Goal: Check status: Check status

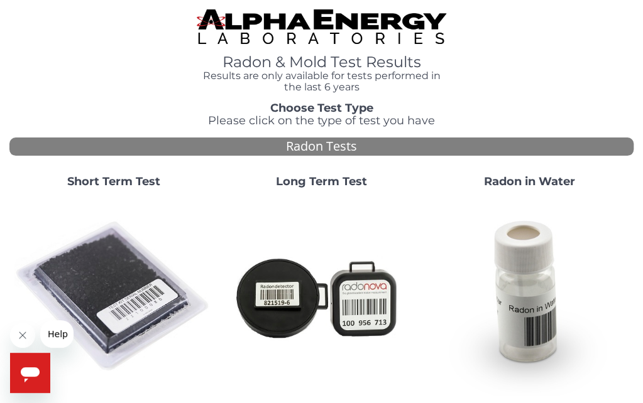
click at [89, 179] on strong "Short Term Test" at bounding box center [113, 182] width 93 height 14
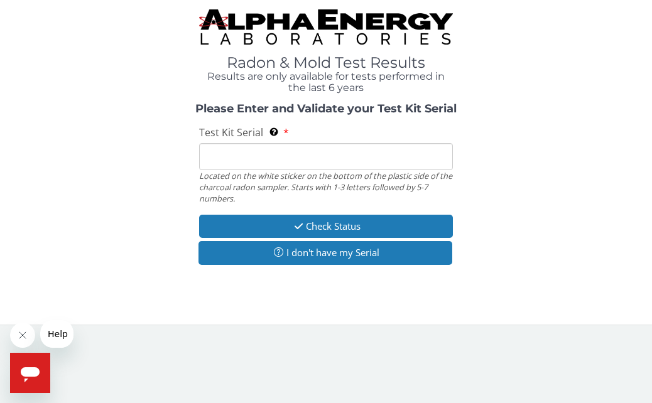
click at [210, 159] on input "Test Kit Serial Located on the white sticker on the bottom of the plastic side …" at bounding box center [325, 156] width 253 height 27
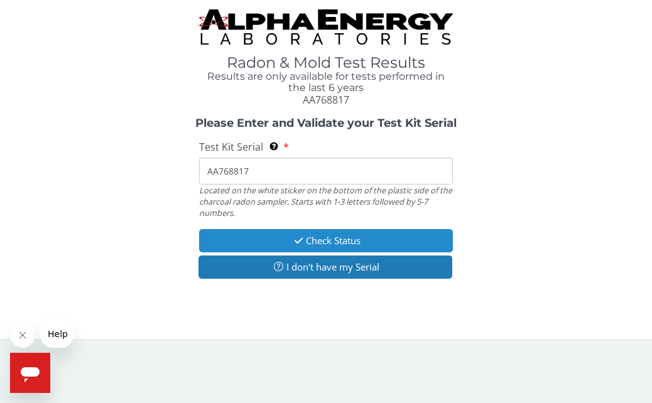
type input "AA768817"
click at [241, 231] on button "Check Status" at bounding box center [325, 240] width 253 height 23
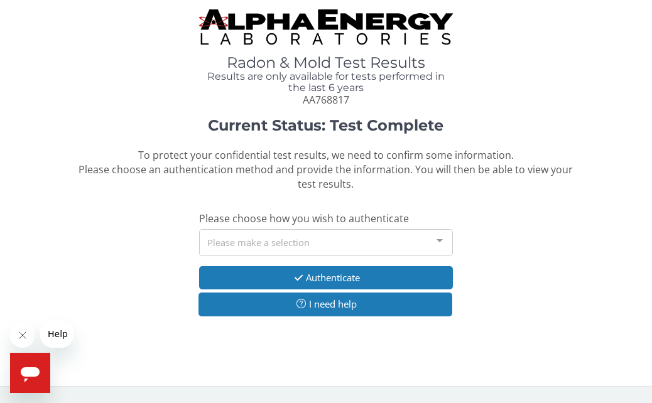
click at [440, 243] on div at bounding box center [439, 242] width 25 height 24
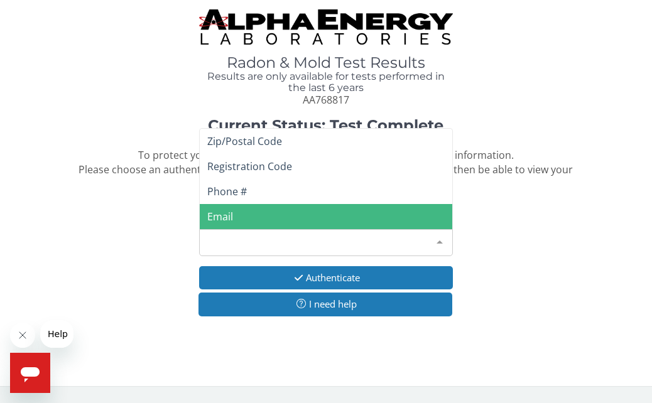
click at [251, 208] on span "Email" at bounding box center [326, 216] width 252 height 25
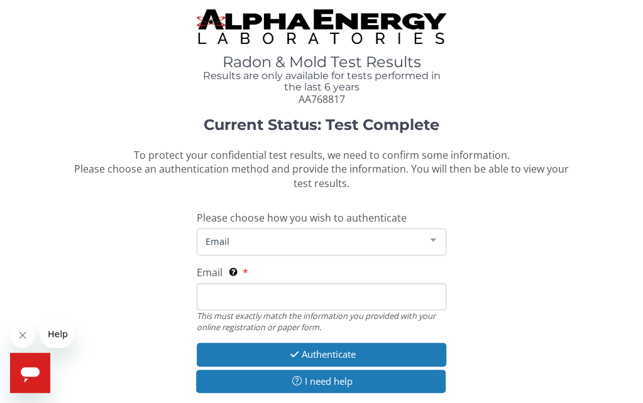
click at [256, 299] on input "Email This must exactly match the information you provided with your online reg…" at bounding box center [321, 296] width 249 height 27
type input "[PERSON_NAME][EMAIL_ADDRESS][DOMAIN_NAME]"
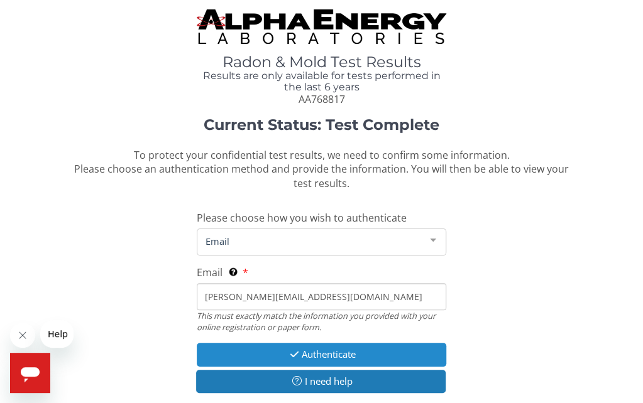
click at [298, 355] on icon "button" at bounding box center [294, 354] width 14 height 9
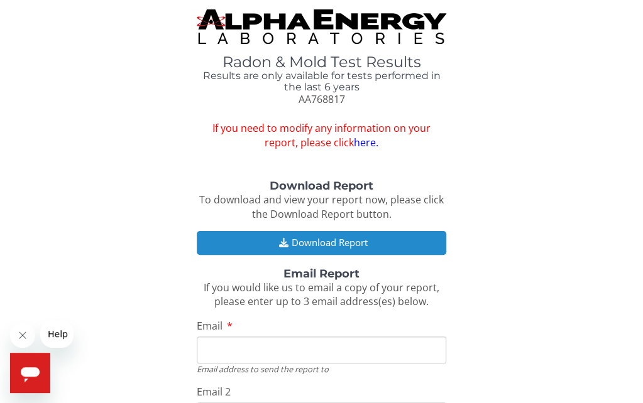
click at [322, 243] on button "Download Report" at bounding box center [321, 242] width 249 height 23
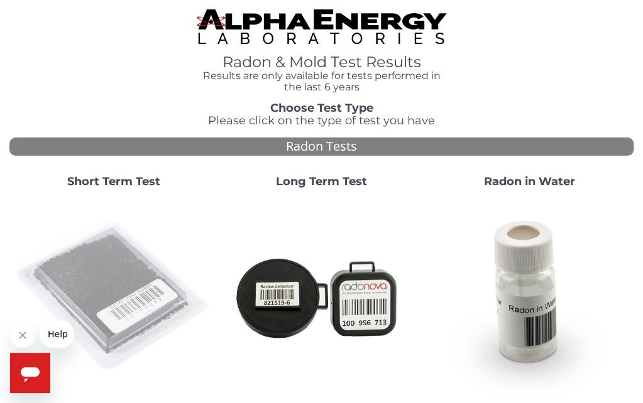
click at [128, 268] on img at bounding box center [113, 297] width 198 height 198
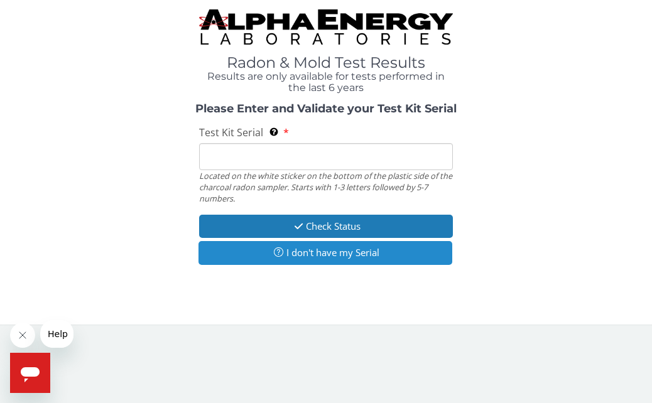
click at [297, 255] on button "I don't have my Serial" at bounding box center [325, 252] width 253 height 23
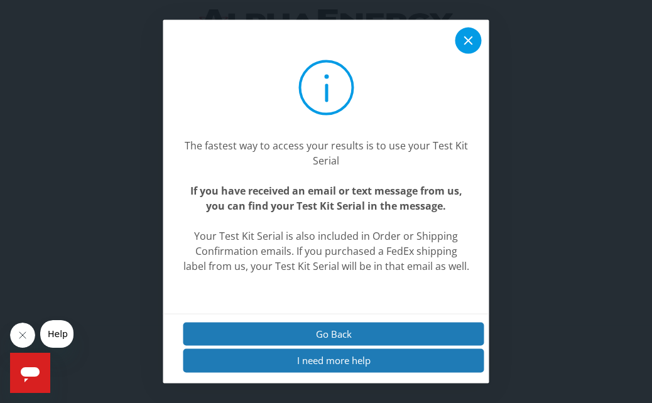
click at [471, 31] on div at bounding box center [468, 41] width 26 height 26
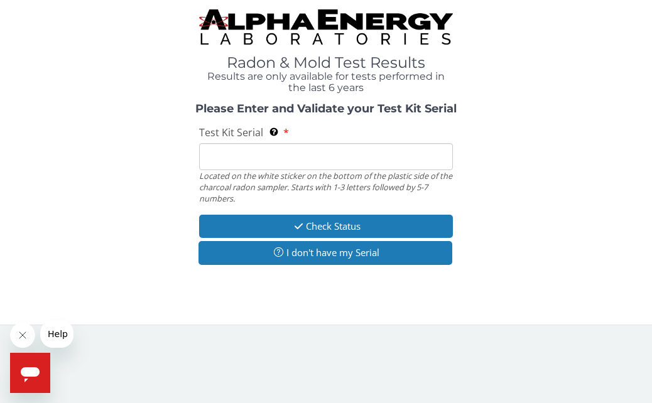
click at [227, 154] on input "Test Kit Serial Located on the white sticker on the bottom of the plastic side …" at bounding box center [325, 156] width 253 height 27
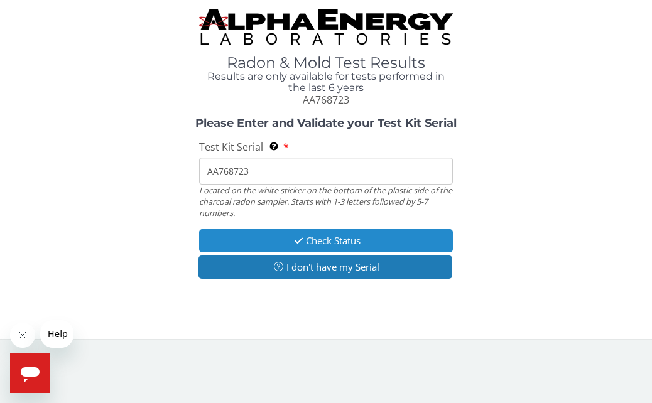
type input "AA768723"
click at [259, 233] on button "Check Status" at bounding box center [325, 240] width 253 height 23
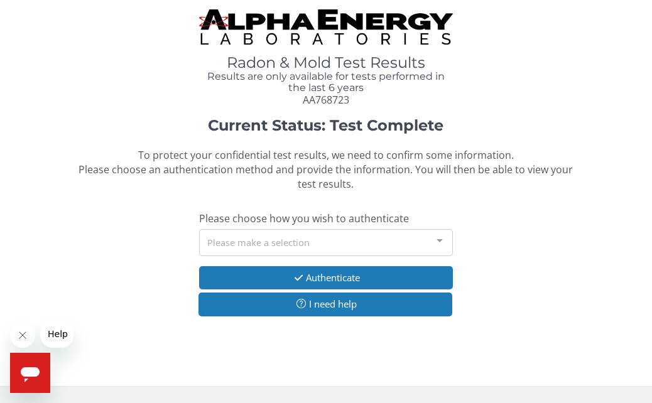
click at [438, 241] on div at bounding box center [439, 242] width 25 height 24
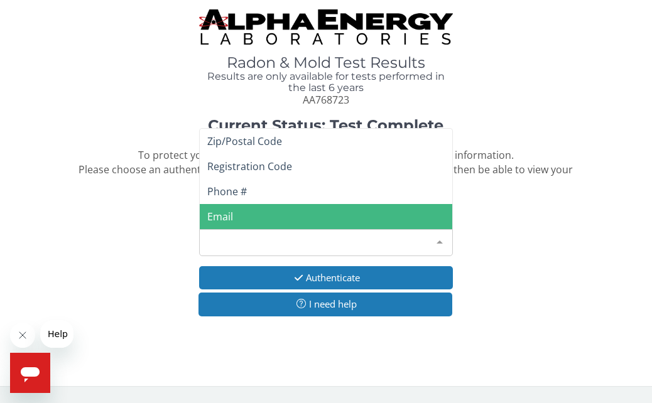
click at [220, 215] on span "Email" at bounding box center [220, 217] width 26 height 14
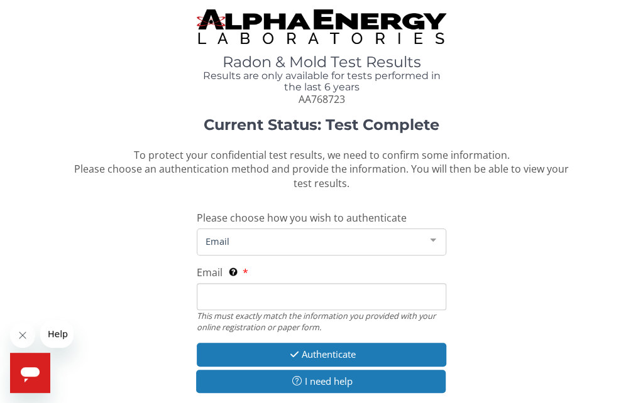
click at [272, 295] on input "Email This must exactly match the information you provided with your online reg…" at bounding box center [321, 296] width 249 height 27
type input "[PERSON_NAME][EMAIL_ADDRESS][DOMAIN_NAME]"
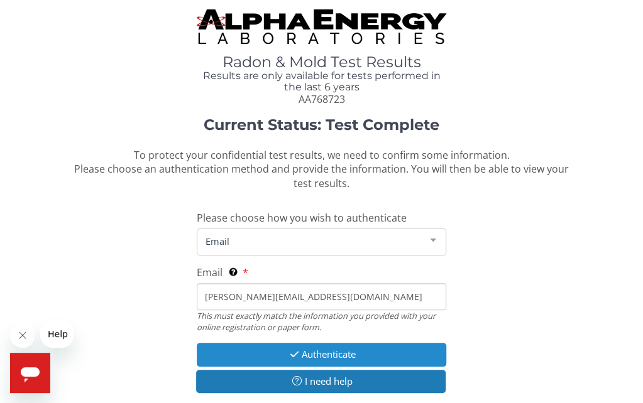
click at [287, 356] on icon "button" at bounding box center [294, 354] width 14 height 9
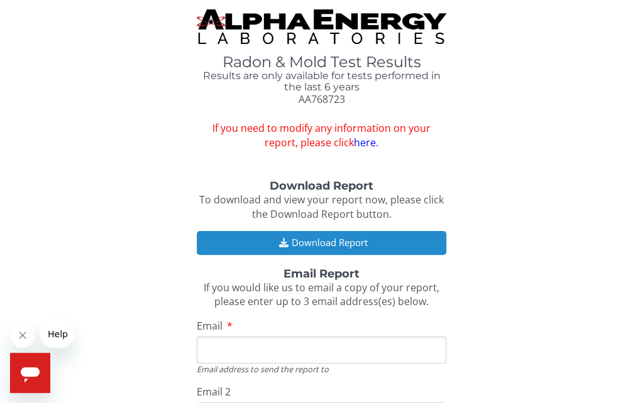
click at [307, 241] on button "Download Report" at bounding box center [321, 242] width 249 height 23
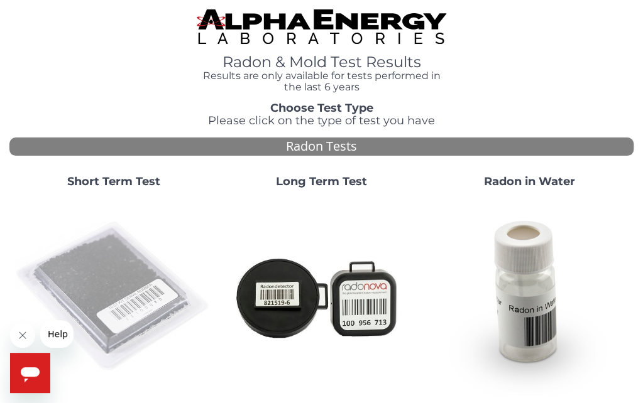
click at [88, 276] on img at bounding box center [113, 297] width 198 height 198
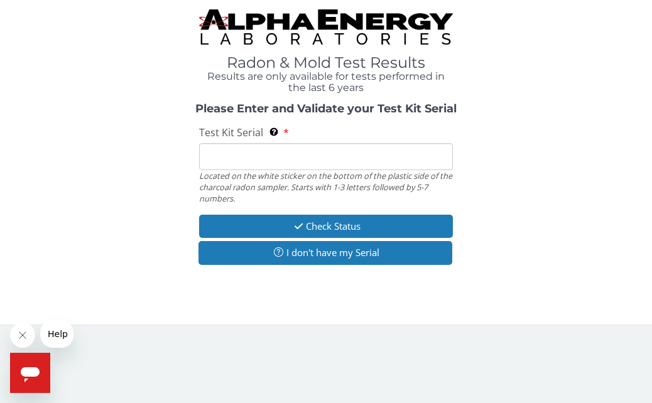
click at [230, 164] on input "Test Kit Serial Located on the white sticker on the bottom of the plastic side …" at bounding box center [325, 156] width 253 height 27
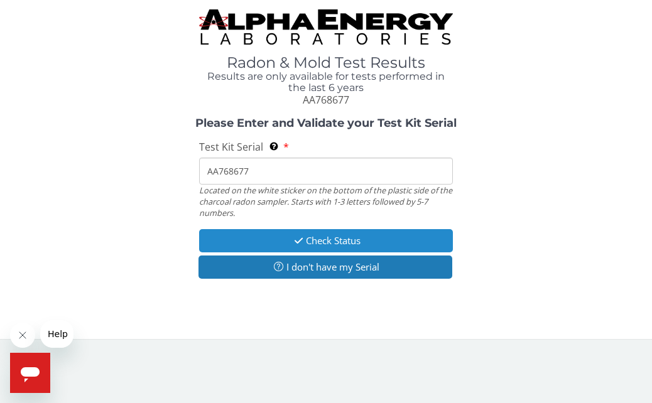
type input "AA768677"
click at [237, 233] on button "Check Status" at bounding box center [325, 240] width 253 height 23
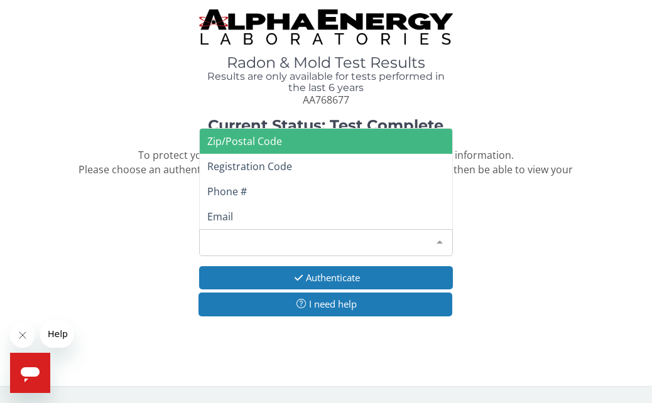
click at [438, 238] on div at bounding box center [439, 242] width 25 height 24
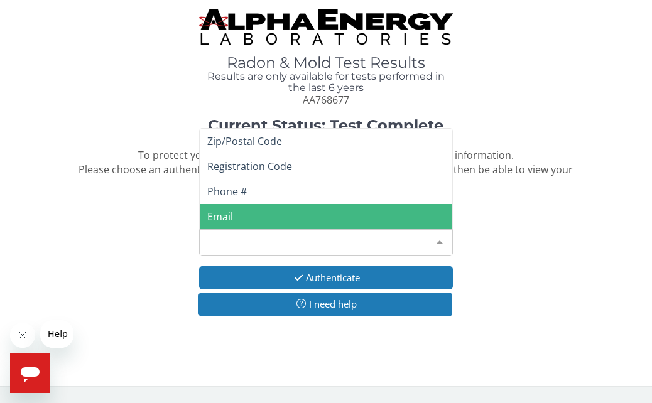
click at [236, 217] on span "Email" at bounding box center [326, 216] width 252 height 25
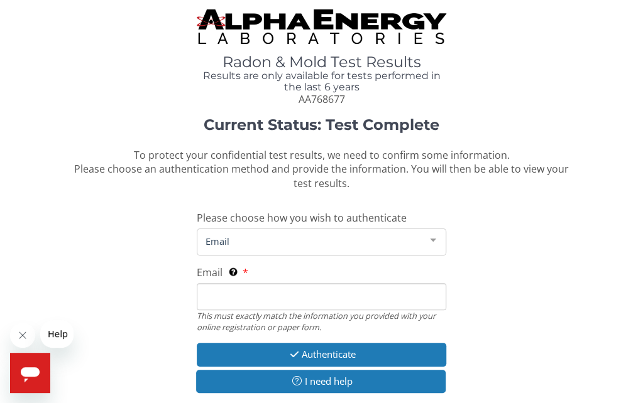
click at [259, 305] on input "Email This must exactly match the information you provided with your online reg…" at bounding box center [321, 296] width 249 height 27
type input "[PERSON_NAME][EMAIL_ADDRESS][DOMAIN_NAME]"
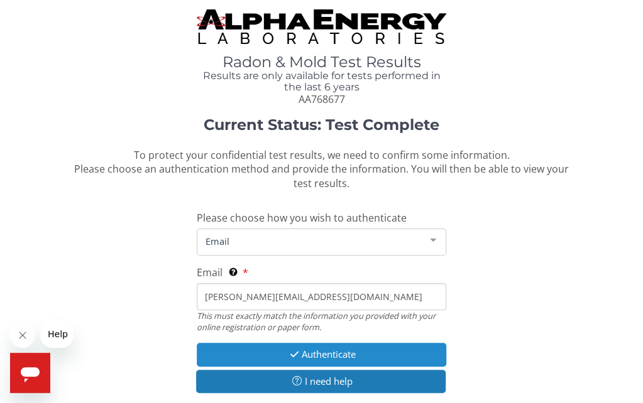
click at [275, 354] on button "Authenticate" at bounding box center [321, 354] width 249 height 23
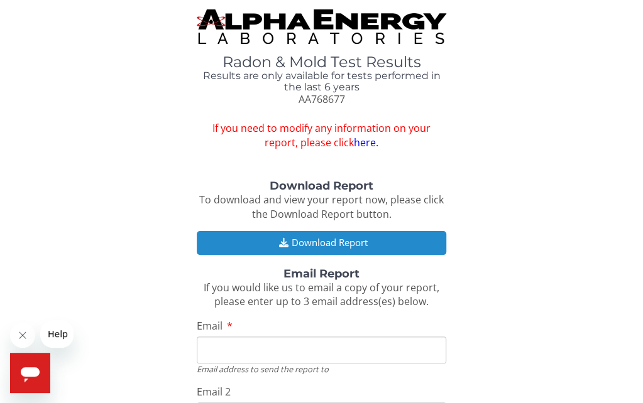
click at [268, 236] on button "Download Report" at bounding box center [321, 242] width 249 height 23
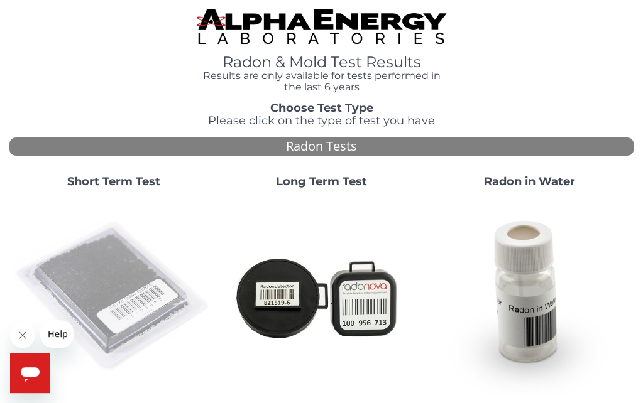
click at [117, 258] on img at bounding box center [113, 297] width 198 height 198
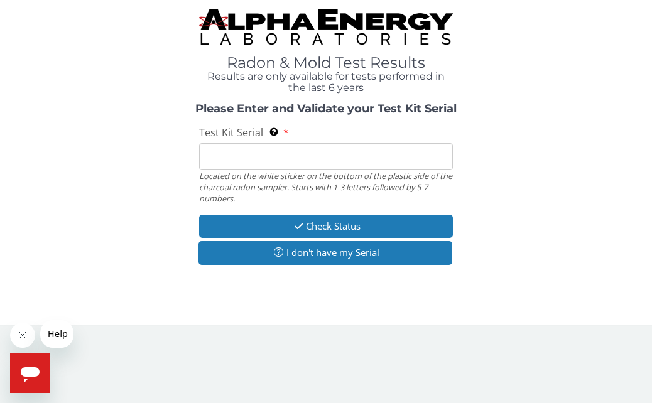
click at [245, 160] on input "Test Kit Serial Located on the white sticker on the bottom of the plastic side …" at bounding box center [325, 156] width 253 height 27
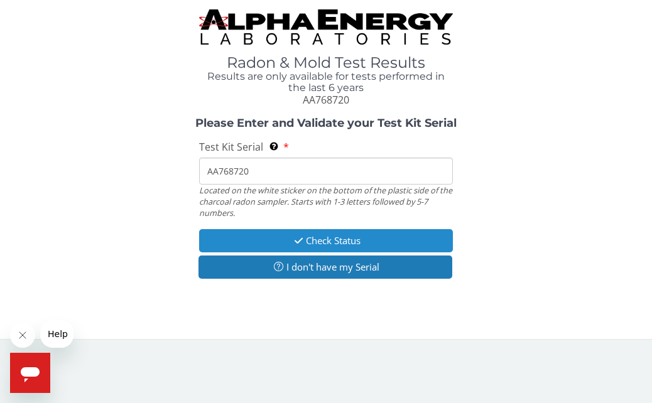
type input "AA768720"
click at [271, 241] on button "Check Status" at bounding box center [325, 240] width 253 height 23
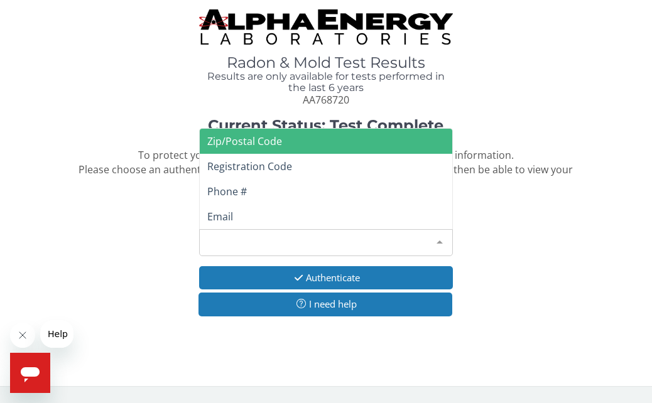
click at [439, 240] on div at bounding box center [439, 242] width 25 height 24
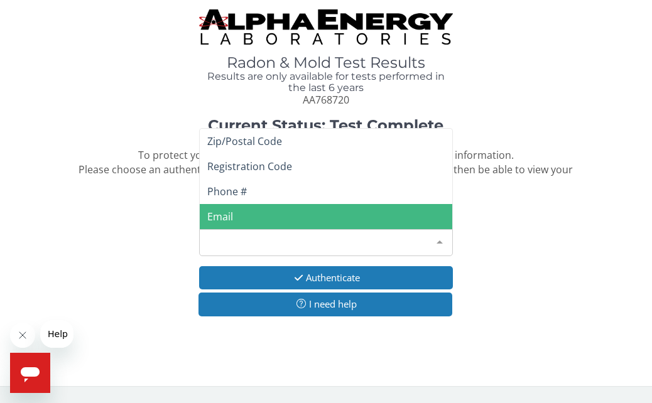
click at [251, 217] on span "Email" at bounding box center [326, 216] width 252 height 25
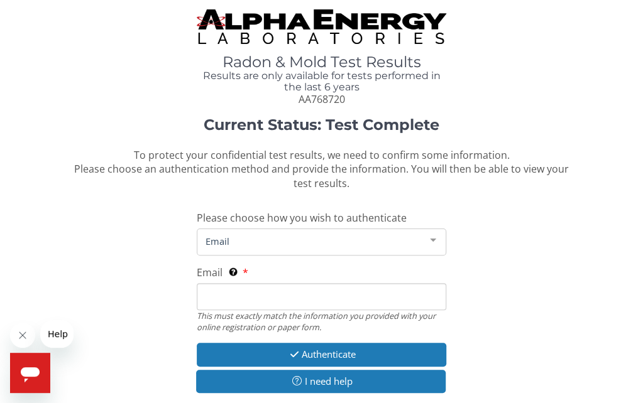
click at [248, 291] on input "Email This must exactly match the information you provided with your online reg…" at bounding box center [321, 296] width 249 height 27
type input "[PERSON_NAME][EMAIL_ADDRESS][DOMAIN_NAME]"
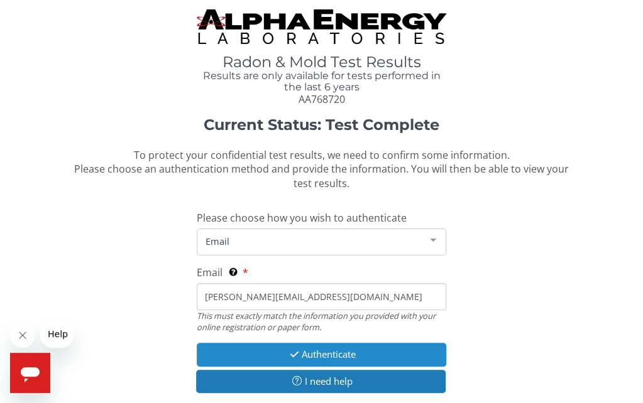
click at [275, 346] on button "Authenticate" at bounding box center [321, 354] width 249 height 23
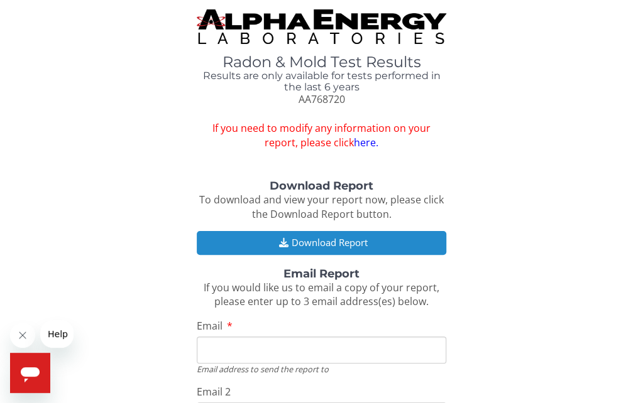
click at [275, 234] on button "Download Report" at bounding box center [321, 242] width 249 height 23
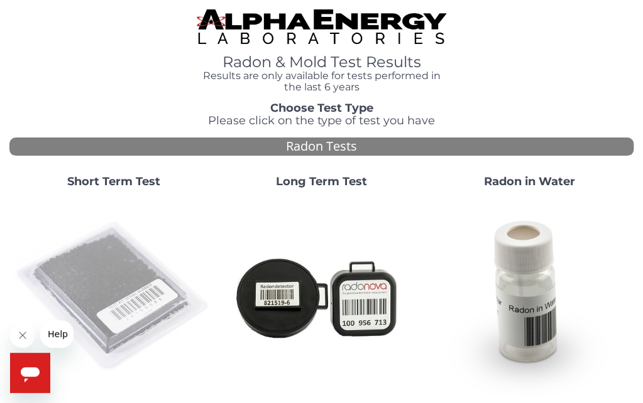
click at [90, 261] on img at bounding box center [113, 297] width 198 height 198
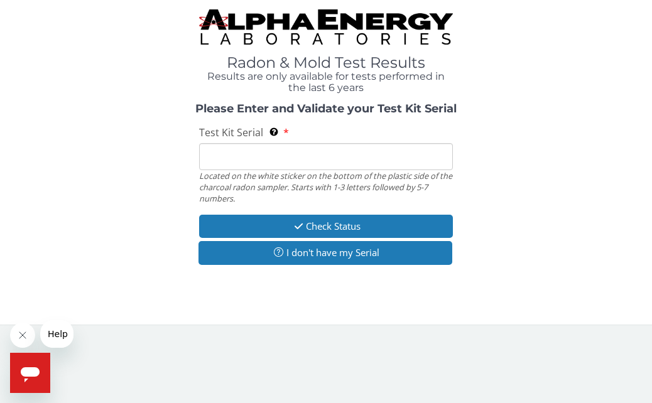
click at [229, 165] on input "Test Kit Serial Located on the white sticker on the bottom of the plastic side …" at bounding box center [325, 156] width 253 height 27
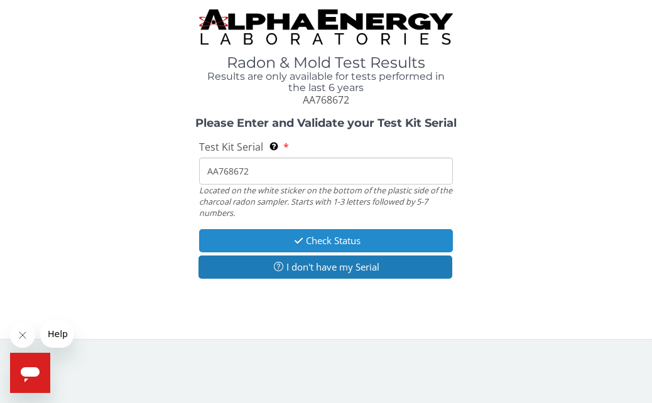
type input "AA768672"
click at [253, 234] on button "Check Status" at bounding box center [325, 240] width 253 height 23
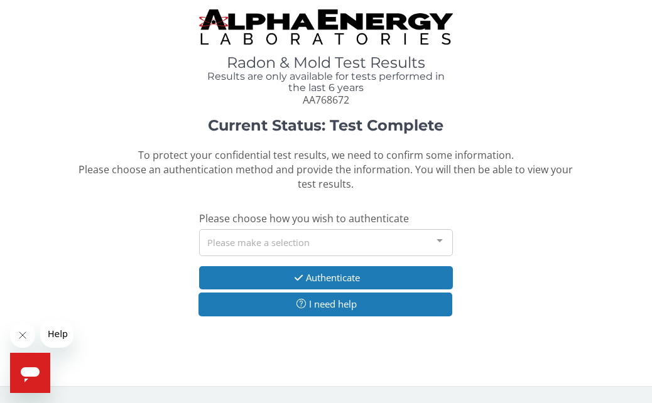
click at [434, 239] on div at bounding box center [439, 242] width 25 height 24
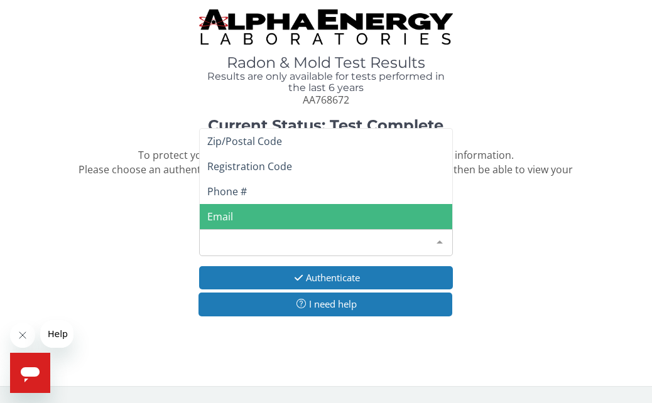
click at [222, 221] on span "Email" at bounding box center [220, 217] width 26 height 14
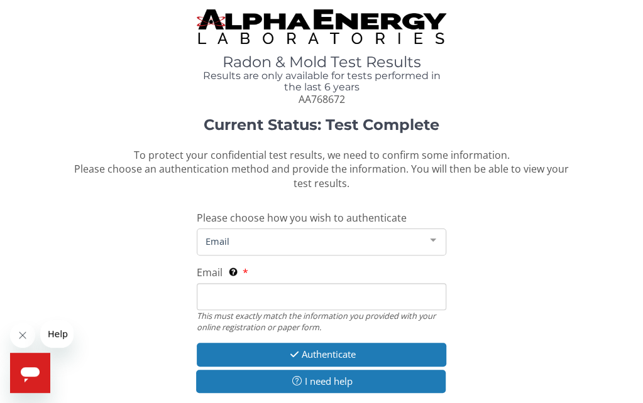
click at [268, 298] on input "Email This must exactly match the information you provided with your online reg…" at bounding box center [321, 296] width 249 height 27
type input "[PERSON_NAME][EMAIL_ADDRESS][DOMAIN_NAME]"
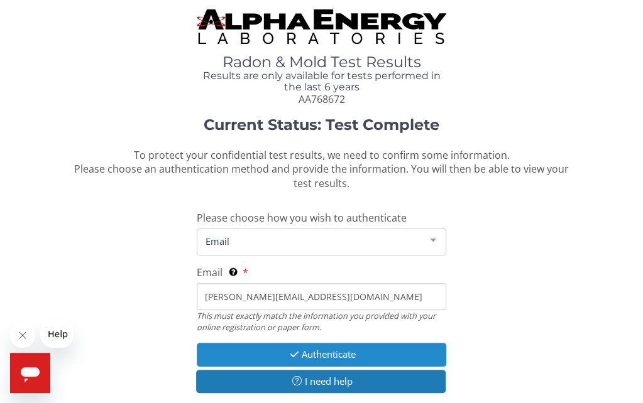
click at [282, 349] on button "Authenticate" at bounding box center [321, 354] width 249 height 23
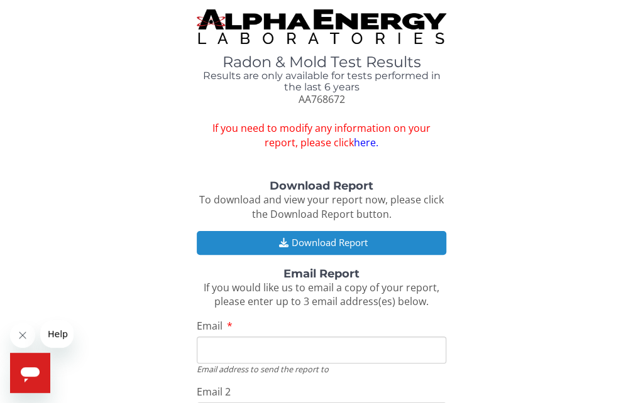
click at [284, 238] on icon "button" at bounding box center [283, 242] width 16 height 9
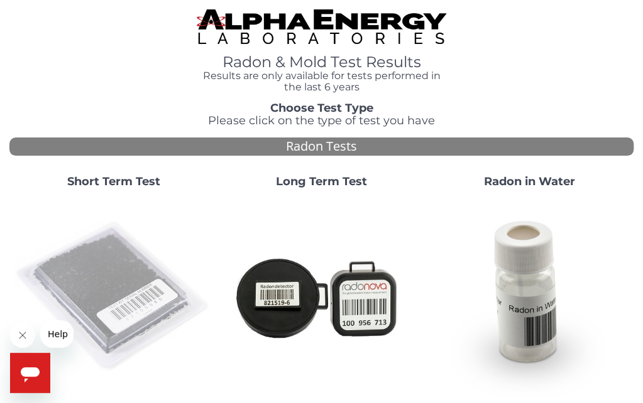
click at [82, 276] on img at bounding box center [113, 297] width 198 height 198
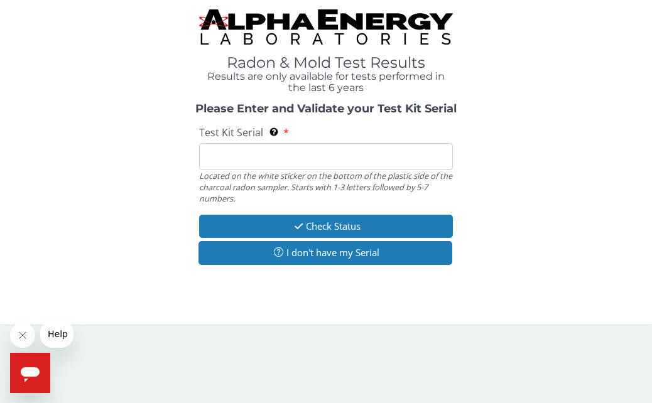
click at [212, 158] on input "Test Kit Serial Located on the white sticker on the bottom of the plastic side …" at bounding box center [325, 156] width 253 height 27
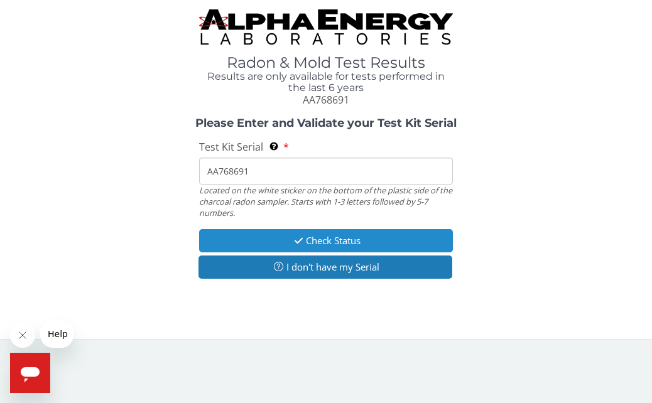
type input "AA768691"
click at [237, 244] on button "Check Status" at bounding box center [325, 240] width 253 height 23
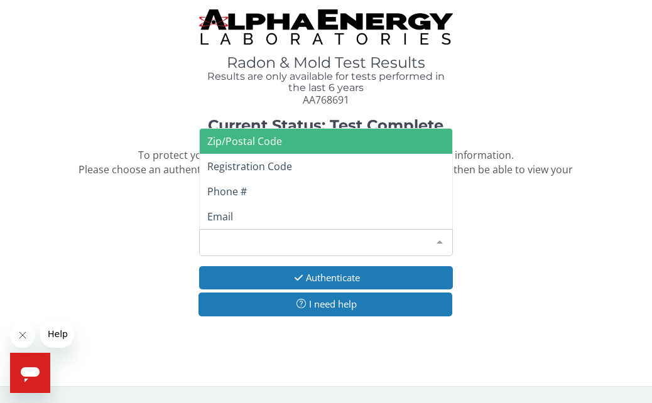
click at [440, 237] on div at bounding box center [439, 242] width 25 height 24
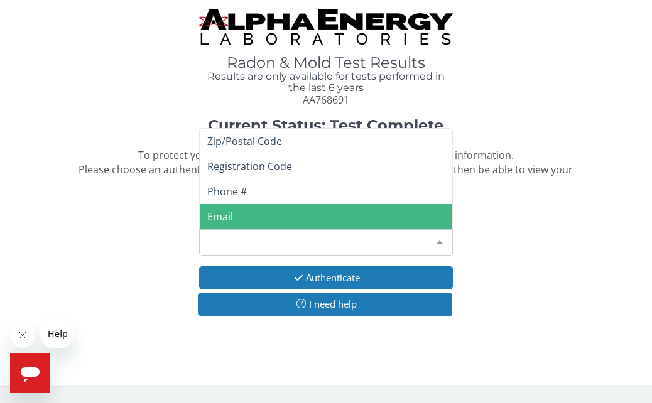
click at [230, 213] on span "Email" at bounding box center [220, 217] width 26 height 14
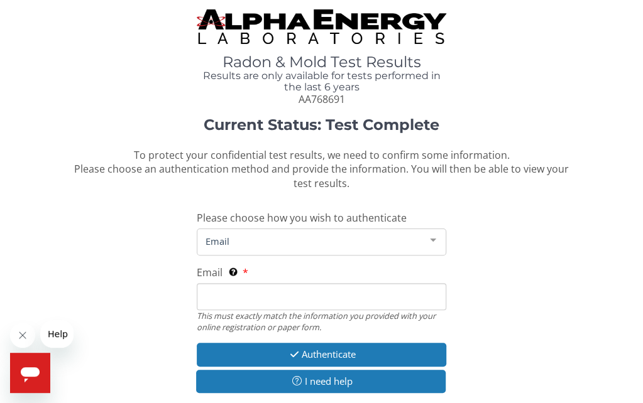
click at [252, 277] on div "Email This must exactly match the information you provided with your online reg…" at bounding box center [321, 299] width 249 height 67
click at [231, 285] on input "Email This must exactly match the information you provided with your online reg…" at bounding box center [321, 296] width 249 height 27
type input "[PERSON_NAME][EMAIL_ADDRESS][DOMAIN_NAME]"
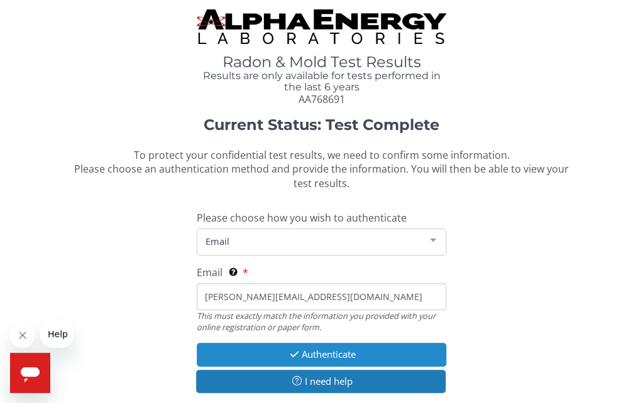
click at [299, 354] on button "Authenticate" at bounding box center [321, 354] width 249 height 23
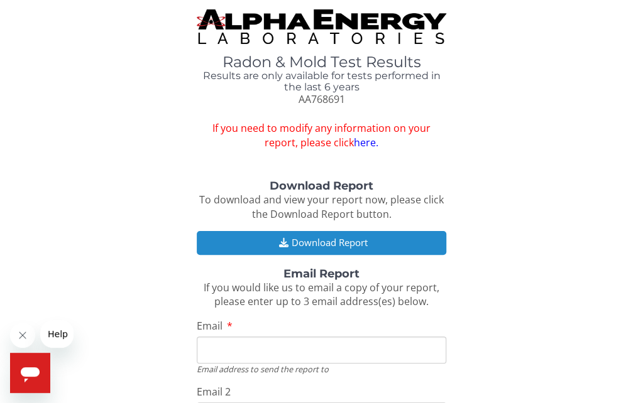
click at [325, 241] on button "Download Report" at bounding box center [321, 242] width 249 height 23
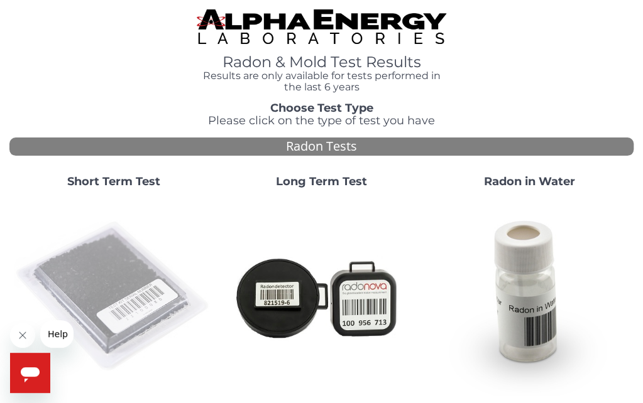
click at [136, 290] on img at bounding box center [113, 297] width 198 height 198
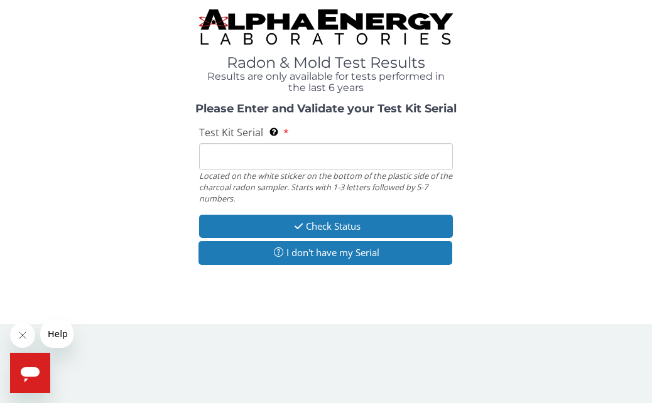
click at [224, 147] on input "Test Kit Serial Located on the white sticker on the bottom of the plastic side …" at bounding box center [325, 156] width 253 height 27
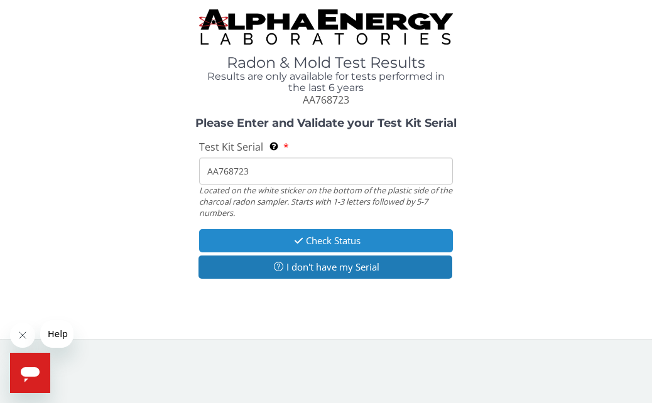
type input "AA768723"
click at [310, 241] on button "Check Status" at bounding box center [325, 240] width 253 height 23
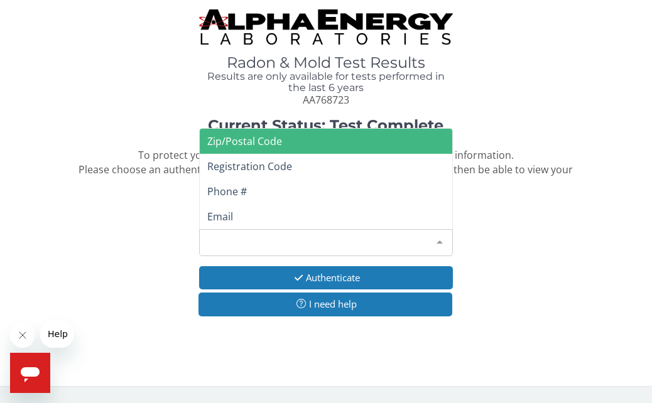
click at [440, 237] on div at bounding box center [439, 242] width 25 height 24
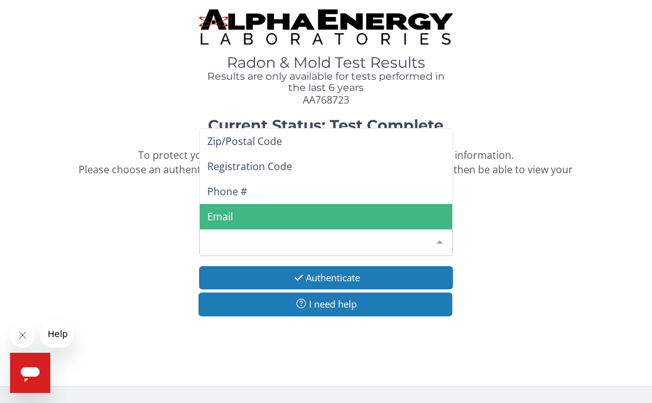
click at [241, 220] on span "Email" at bounding box center [326, 216] width 252 height 25
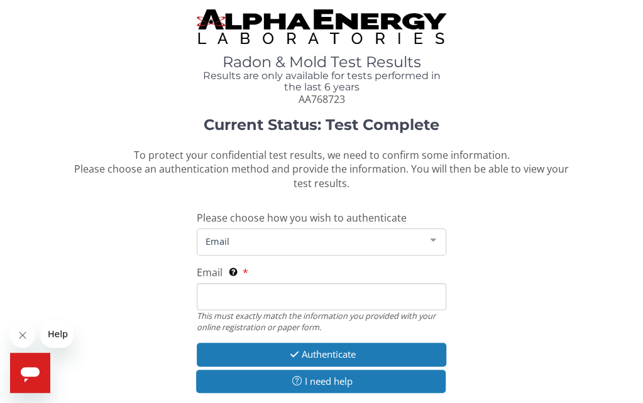
click at [225, 300] on input "Email This must exactly match the information you provided with your online reg…" at bounding box center [321, 296] width 249 height 27
type input "[PERSON_NAME][EMAIL_ADDRESS][DOMAIN_NAME]"
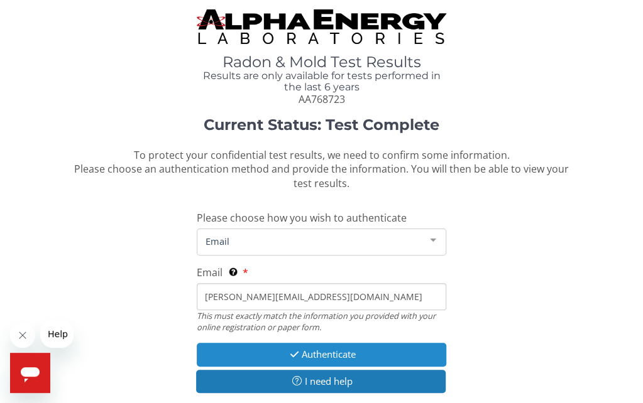
click at [309, 352] on button "Authenticate" at bounding box center [321, 354] width 249 height 23
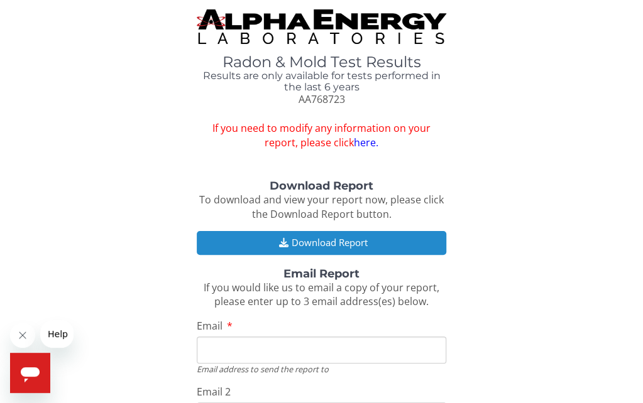
click at [298, 236] on button "Download Report" at bounding box center [321, 242] width 249 height 23
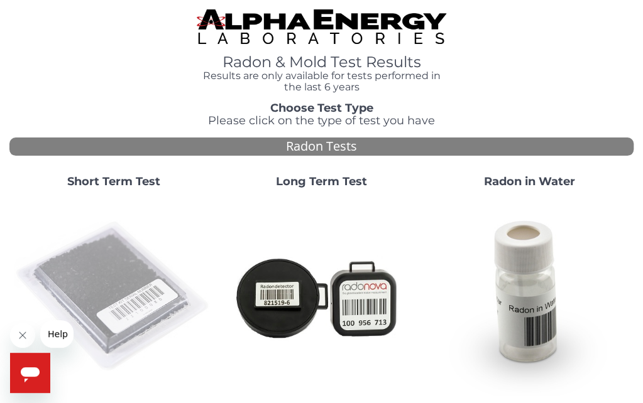
click at [118, 281] on img at bounding box center [113, 297] width 198 height 198
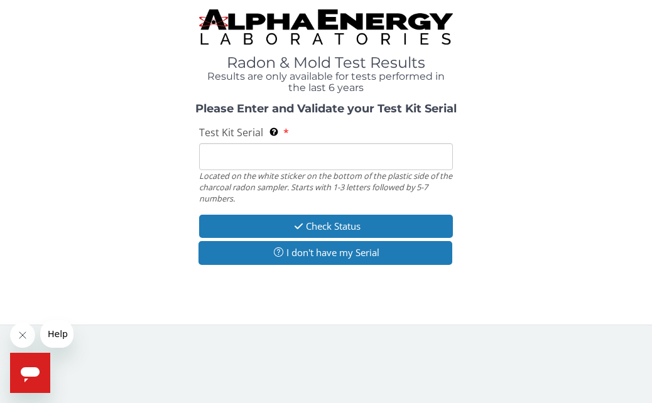
click at [217, 162] on input "Test Kit Serial Located on the white sticker on the bottom of the plastic side …" at bounding box center [325, 156] width 253 height 27
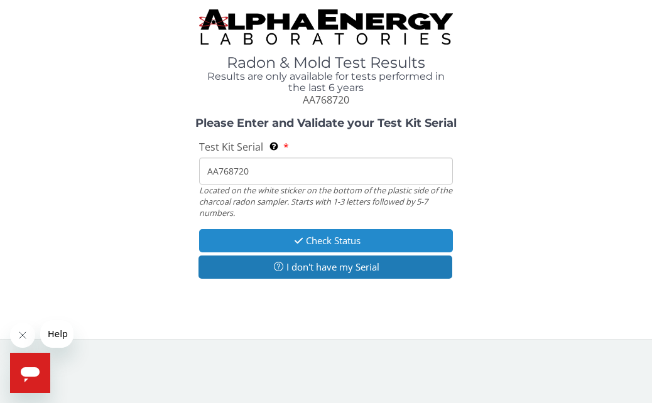
type input "AA768720"
click at [253, 236] on button "Check Status" at bounding box center [325, 240] width 253 height 23
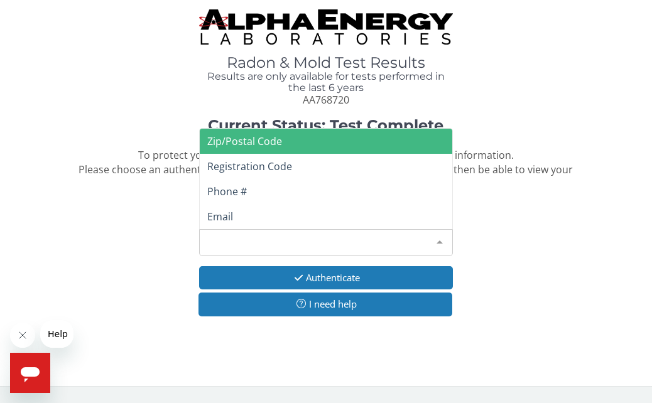
click at [439, 239] on div at bounding box center [439, 242] width 25 height 24
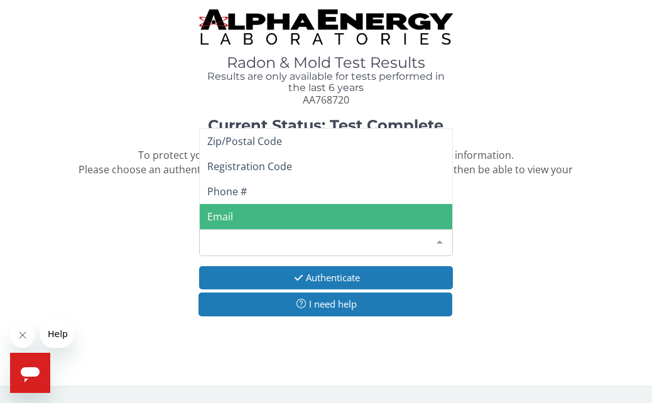
click at [220, 216] on span "Email" at bounding box center [220, 217] width 26 height 14
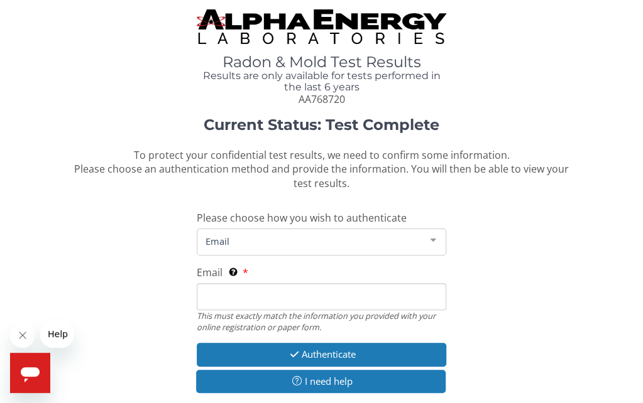
click at [246, 295] on input "Email This must exactly match the information you provided with your online reg…" at bounding box center [321, 296] width 249 height 27
type input "[PERSON_NAME][EMAIL_ADDRESS][DOMAIN_NAME]"
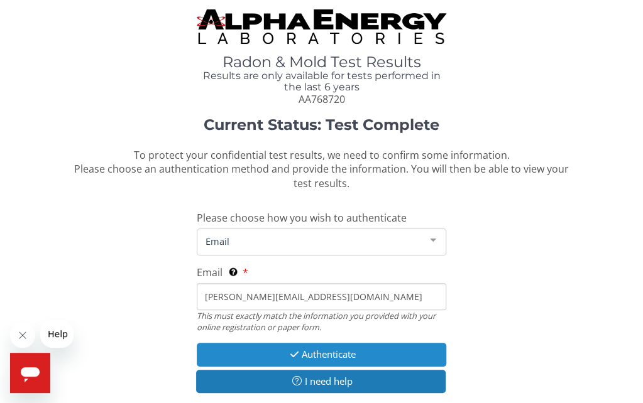
click at [288, 354] on icon "button" at bounding box center [294, 354] width 14 height 9
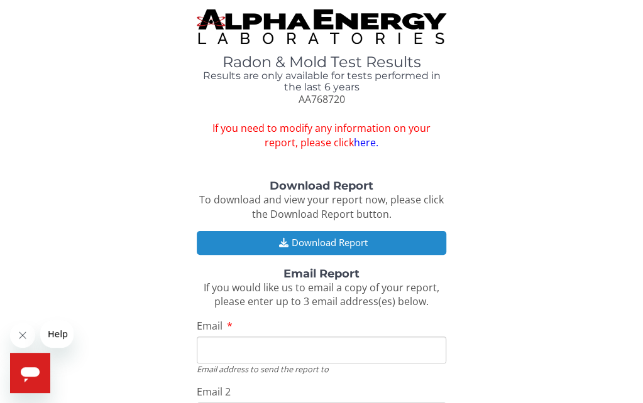
click at [271, 237] on button "Download Report" at bounding box center [321, 242] width 249 height 23
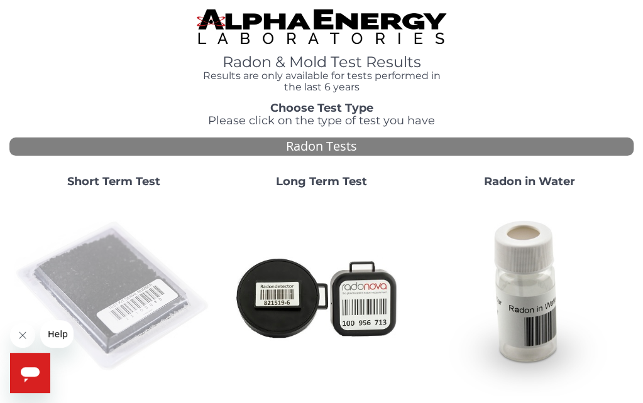
click at [93, 281] on img at bounding box center [113, 297] width 198 height 198
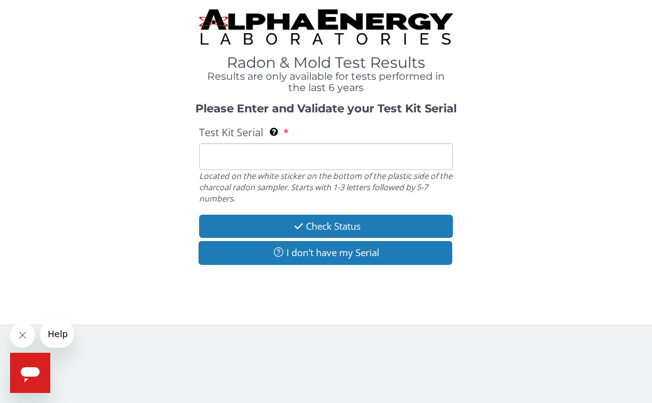
click at [215, 158] on input "Test Kit Serial Located on the white sticker on the bottom of the plastic side …" at bounding box center [325, 156] width 253 height 27
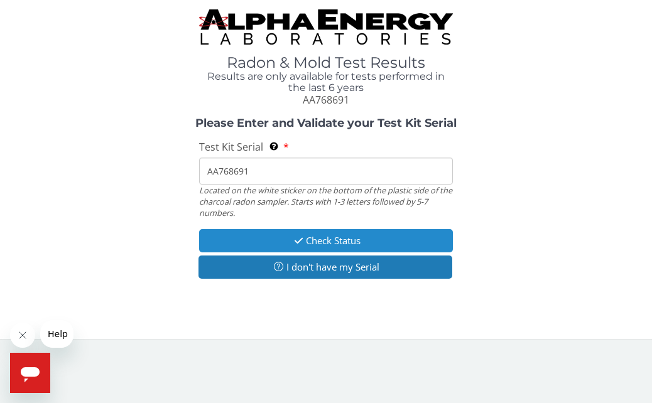
type input "AA768691"
click at [246, 236] on button "Check Status" at bounding box center [325, 240] width 253 height 23
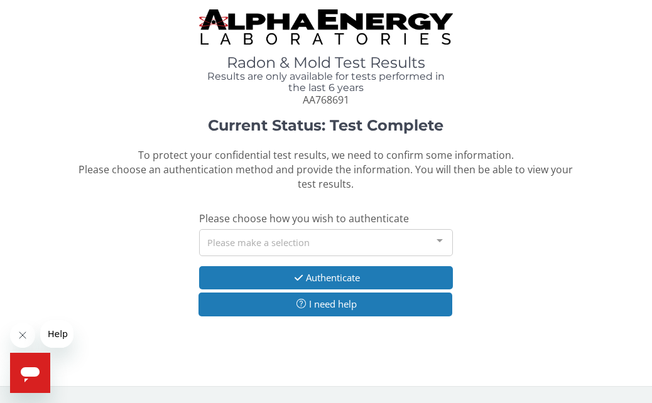
click at [436, 237] on div at bounding box center [439, 242] width 25 height 24
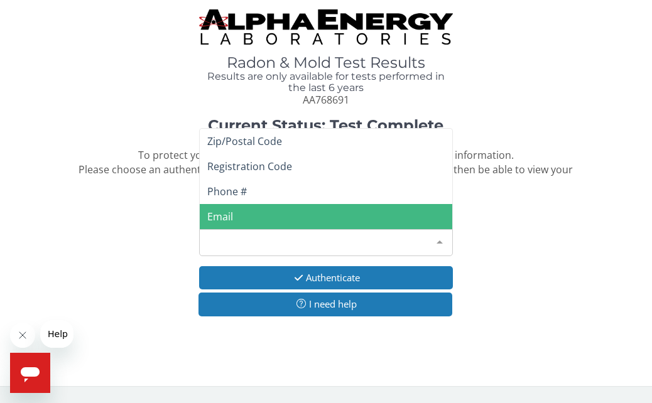
click at [224, 215] on span "Email" at bounding box center [220, 217] width 26 height 14
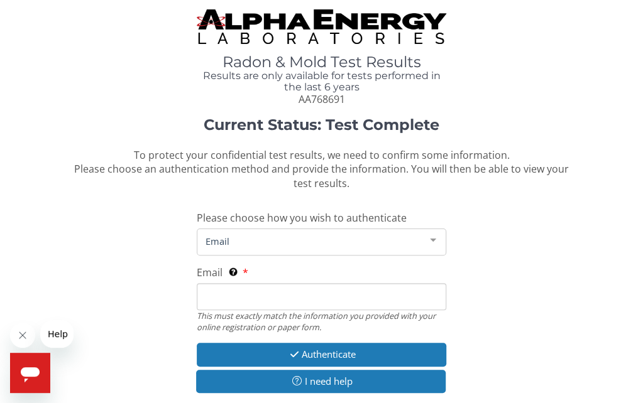
click at [248, 293] on input "Email This must exactly match the information you provided with your online reg…" at bounding box center [321, 296] width 249 height 27
type input "[PERSON_NAME][EMAIL_ADDRESS][DOMAIN_NAME]"
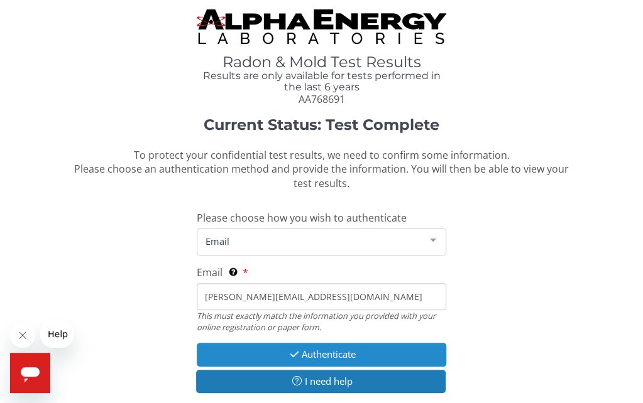
click at [308, 351] on button "Authenticate" at bounding box center [321, 354] width 249 height 23
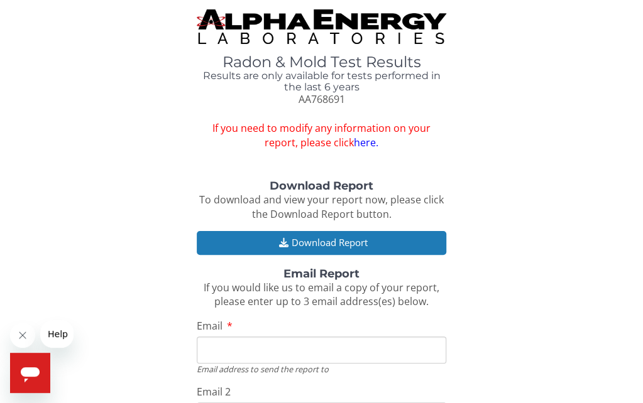
click at [222, 342] on input "Email" at bounding box center [321, 350] width 249 height 27
type input "[PERSON_NAME][EMAIL_ADDRESS][DOMAIN_NAME]"
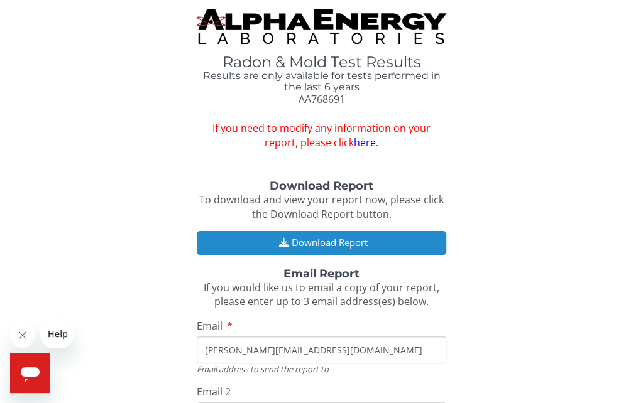
click at [298, 238] on button "Download Report" at bounding box center [321, 242] width 249 height 23
